Goal: Navigation & Orientation: Find specific page/section

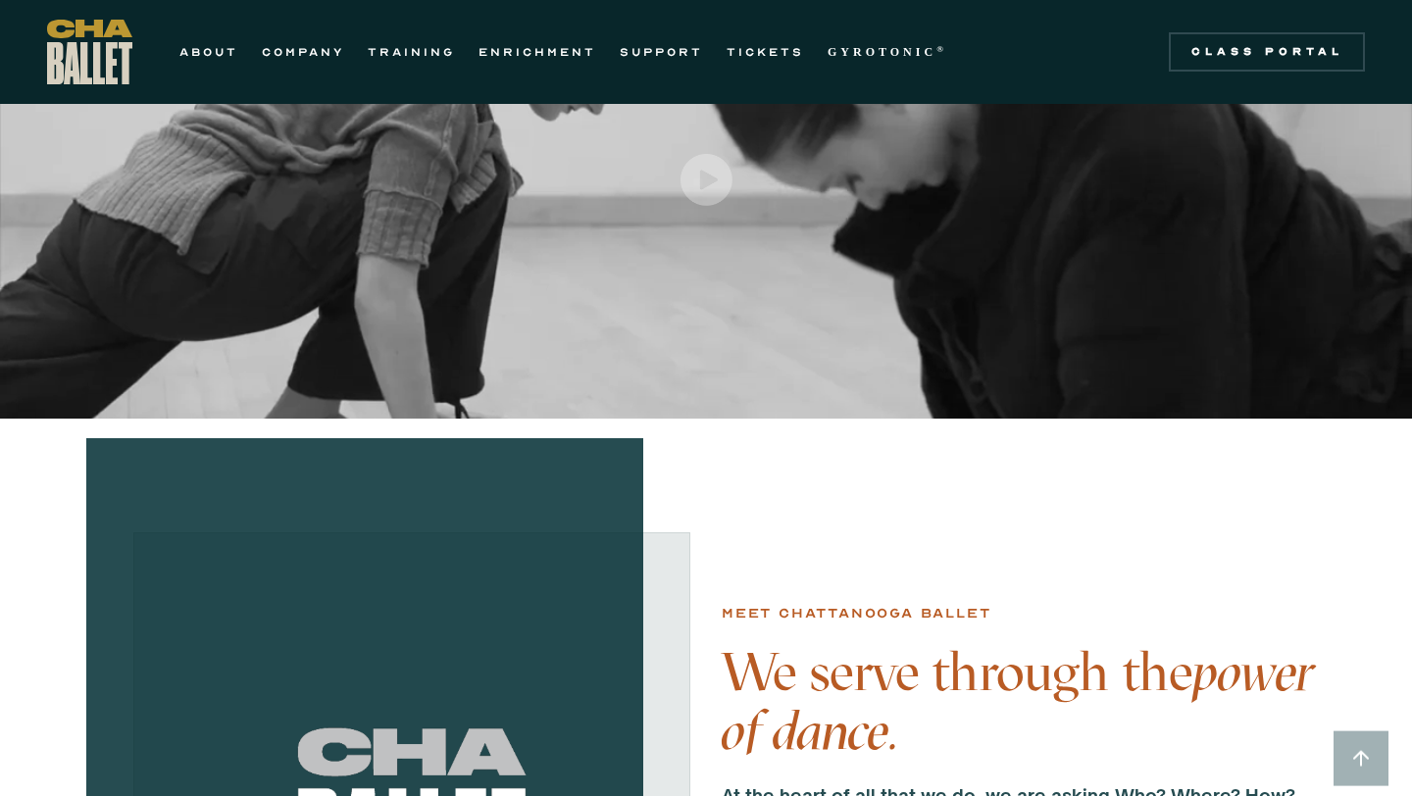
scroll to position [801, 0]
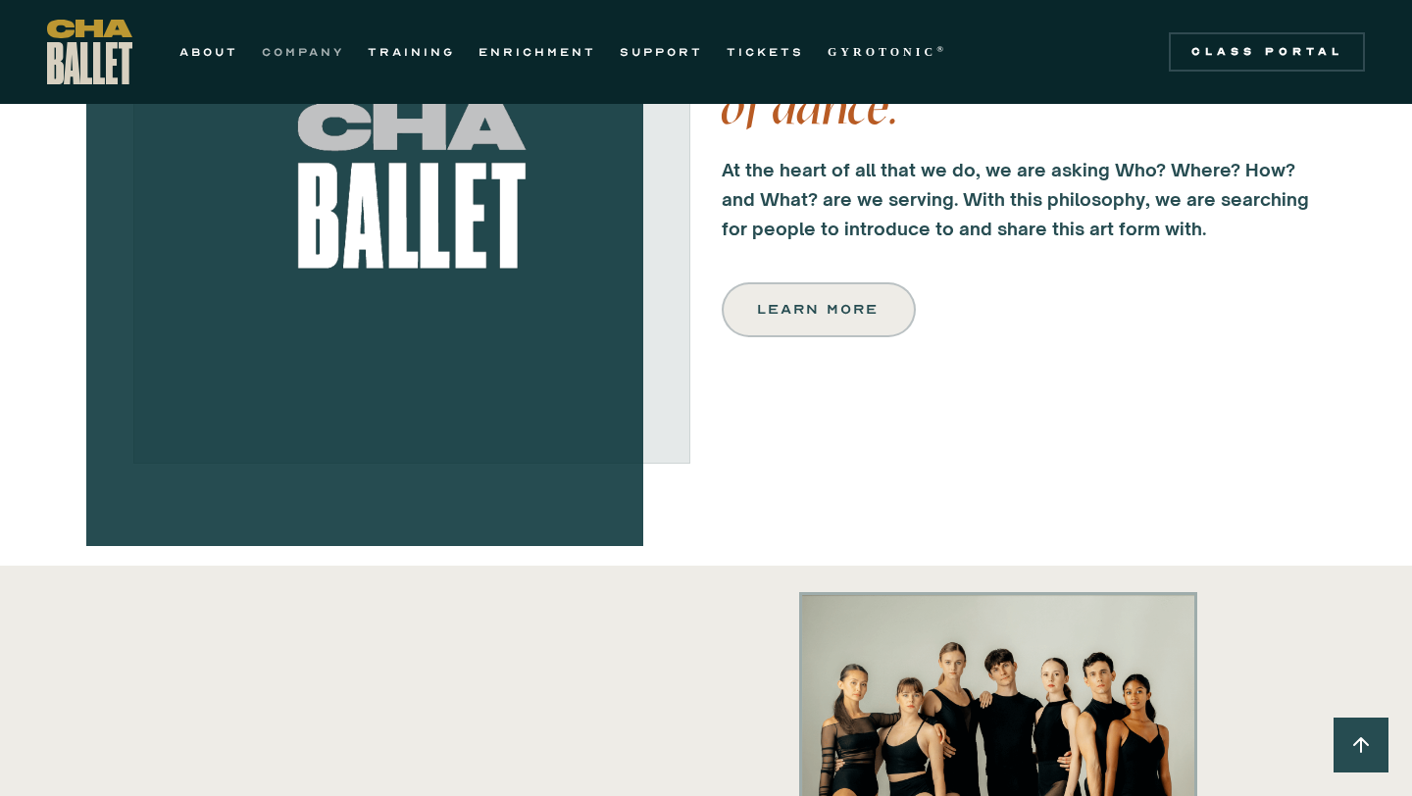
click at [305, 50] on link "COMPANY" at bounding box center [303, 52] width 82 height 24
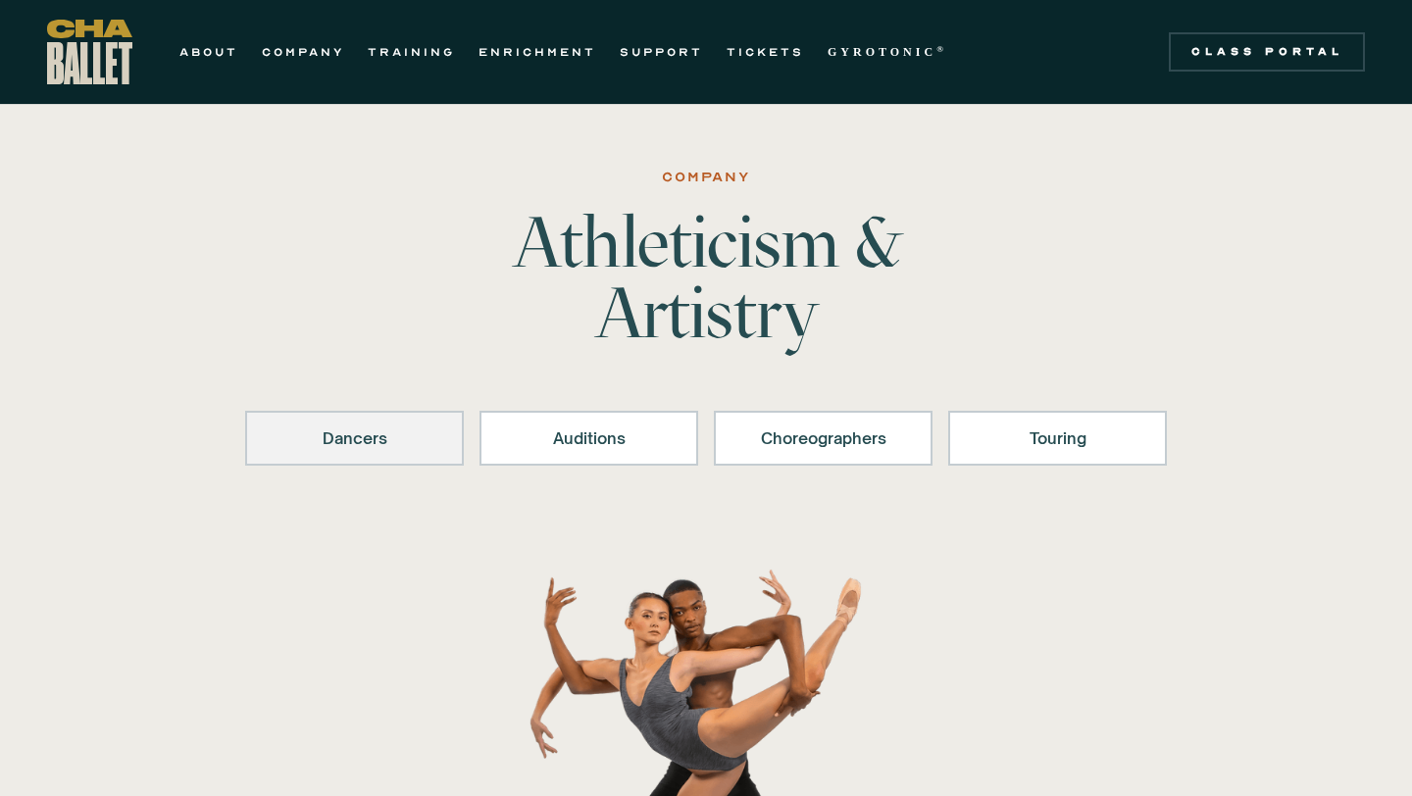
click at [428, 444] on div "Dancers" at bounding box center [355, 438] width 168 height 24
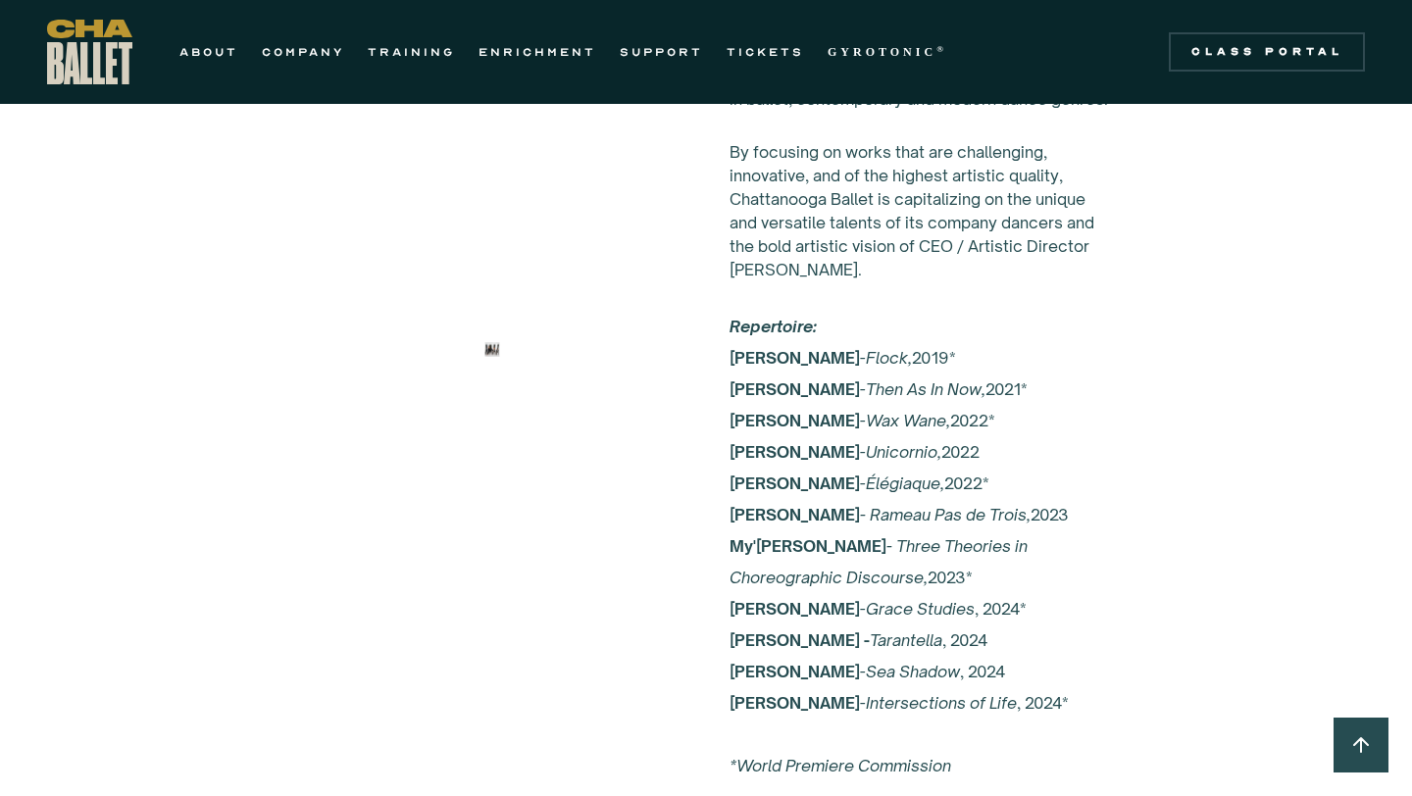
scroll to position [3720, 0]
